Goal: Task Accomplishment & Management: Manage account settings

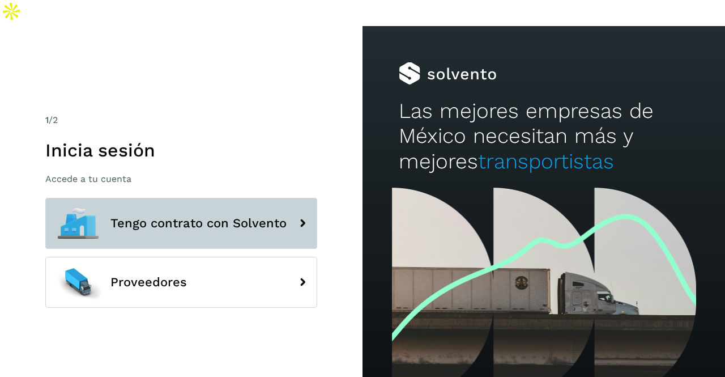
click at [198, 216] on span "Tengo contrato con Solvento" at bounding box center [198, 223] width 176 height 14
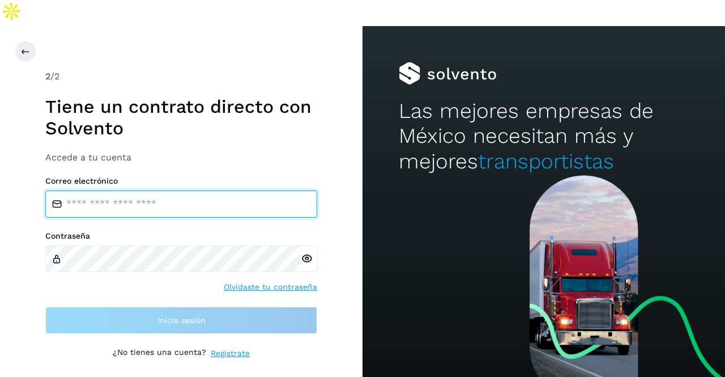
click at [176, 190] on input "email" at bounding box center [181, 203] width 272 height 27
type input "**********"
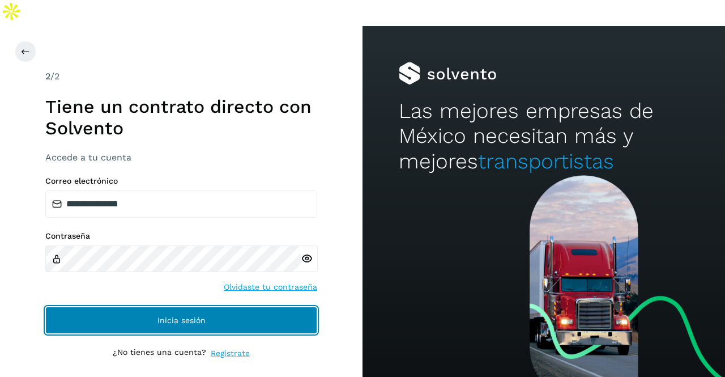
click at [246, 307] on button "Inicia sesión" at bounding box center [181, 320] width 272 height 27
